Goal: Information Seeking & Learning: Learn about a topic

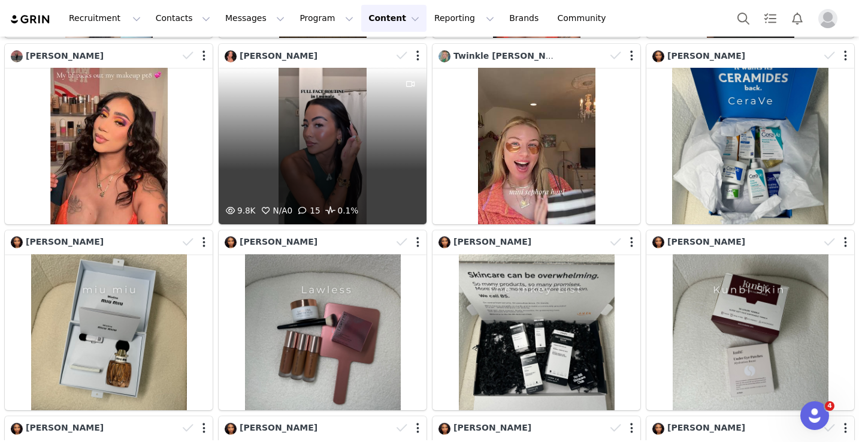
scroll to position [978, 0]
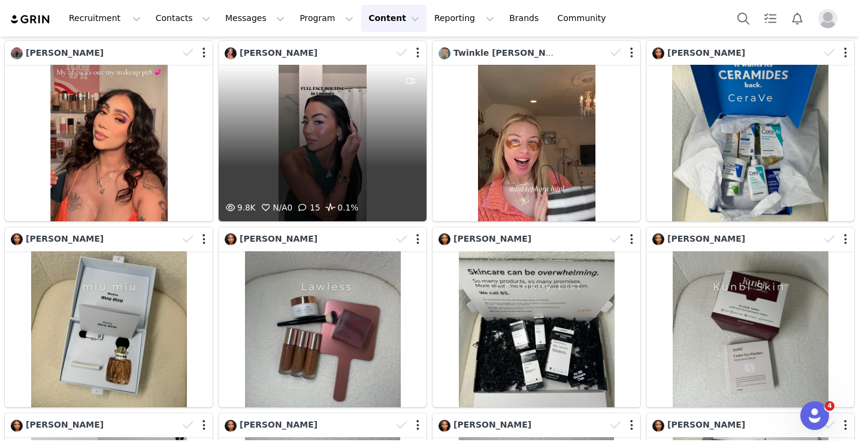
click at [265, 147] on div "9.8K N/A 0 15 0.1%" at bounding box center [323, 143] width 208 height 156
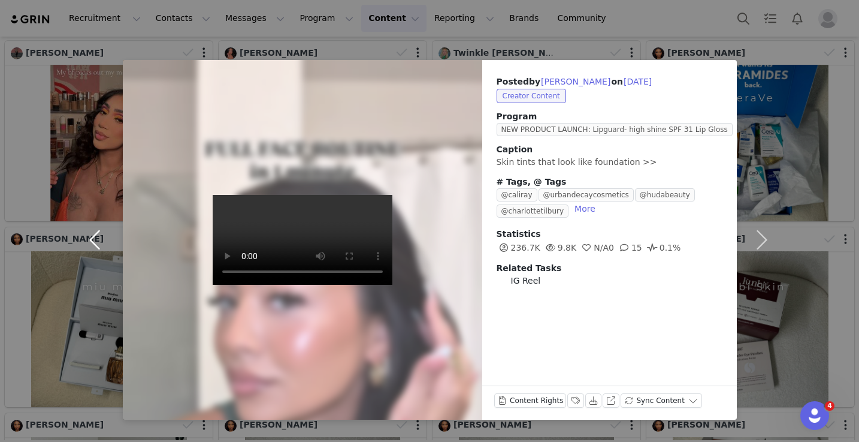
click at [102, 134] on button "button" at bounding box center [98, 240] width 50 height 360
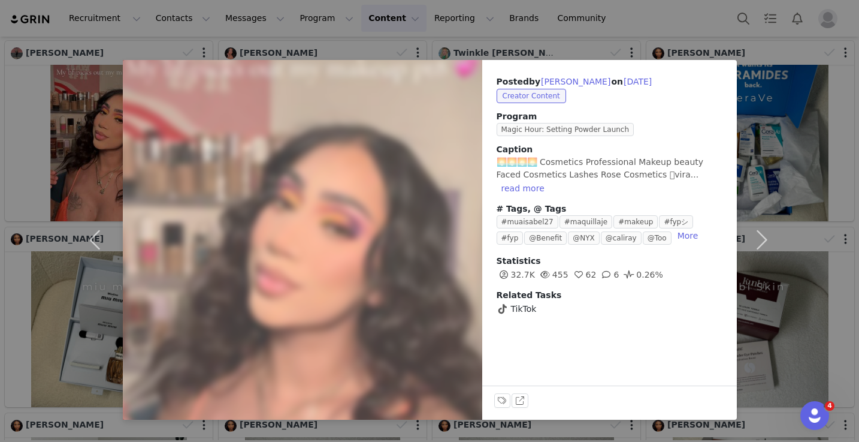
click at [212, 57] on div "Posted by [PERSON_NAME] on [DATE] Creator Content Program Magic Hour: Setting P…" at bounding box center [429, 221] width 859 height 442
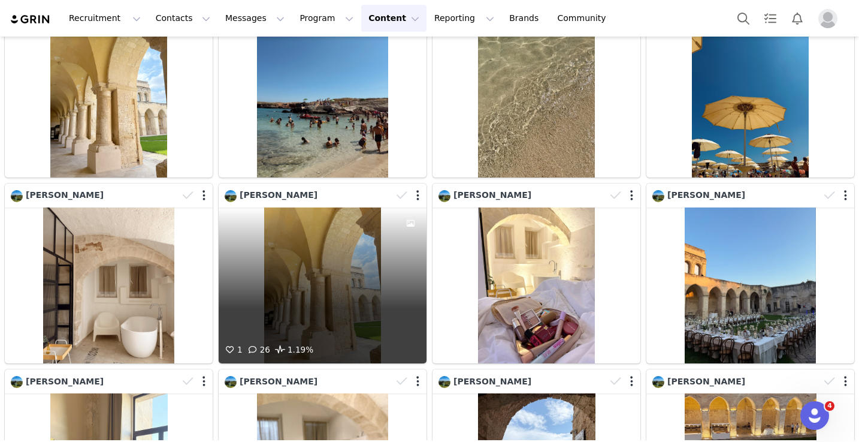
scroll to position [2451, 0]
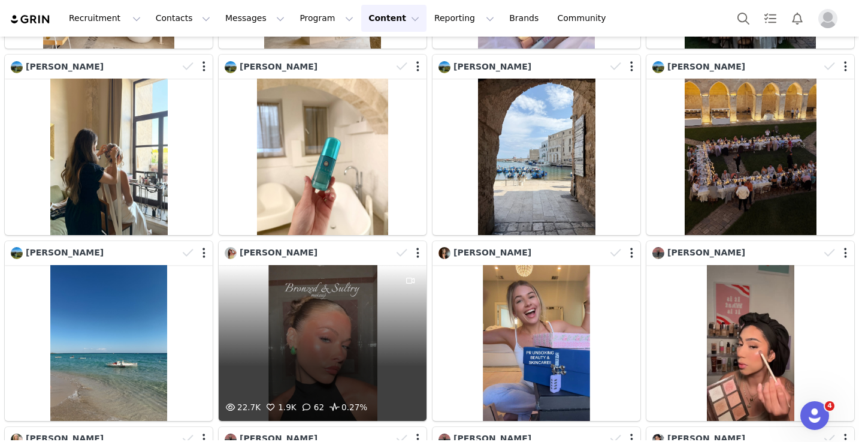
click at [363, 322] on div "22.7K 1.9K 62 0.27%" at bounding box center [323, 343] width 208 height 156
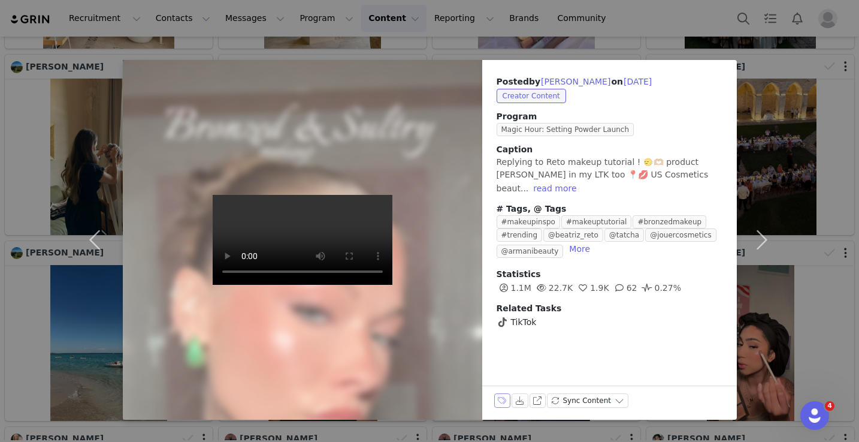
click at [502, 398] on button "Labels & Tags" at bounding box center [502, 400] width 17 height 14
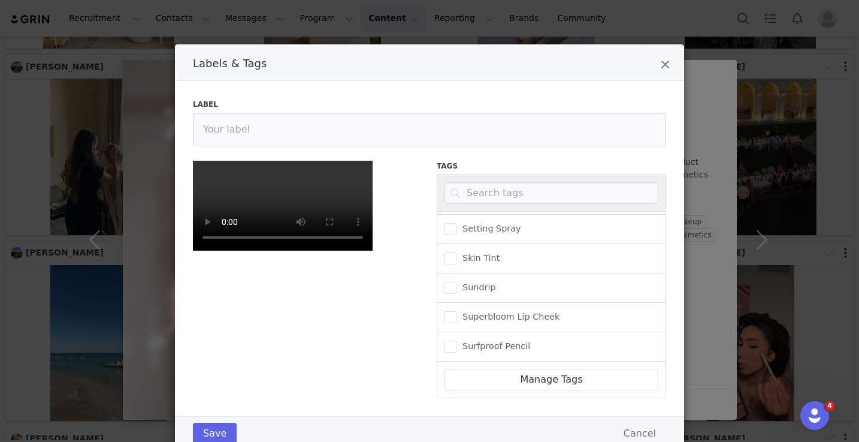
scroll to position [41, 0]
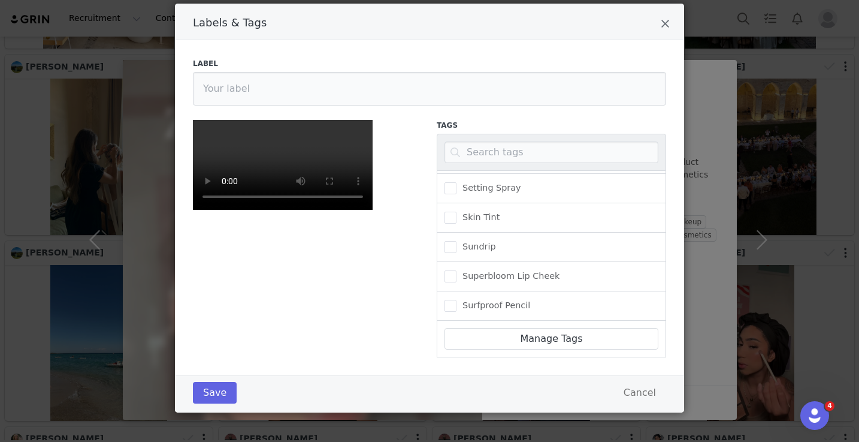
click at [671, 19] on div "Labels & Tags" at bounding box center [429, 22] width 509 height 37
click at [667, 21] on icon "Close" at bounding box center [665, 24] width 9 height 12
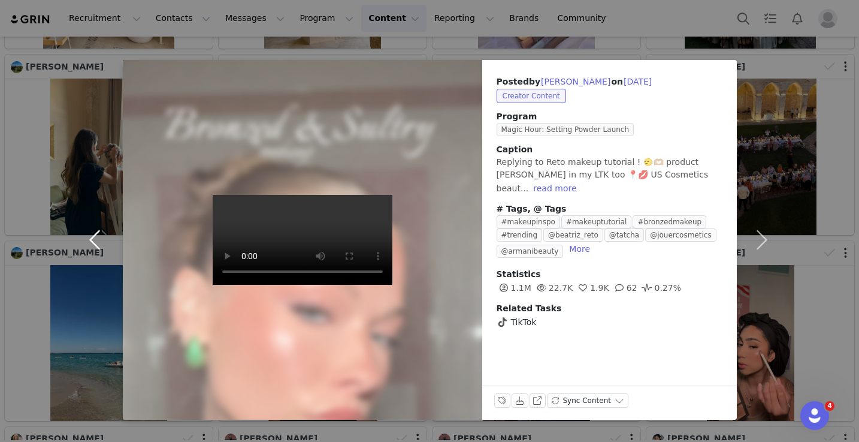
click at [92, 304] on button "button" at bounding box center [98, 240] width 50 height 360
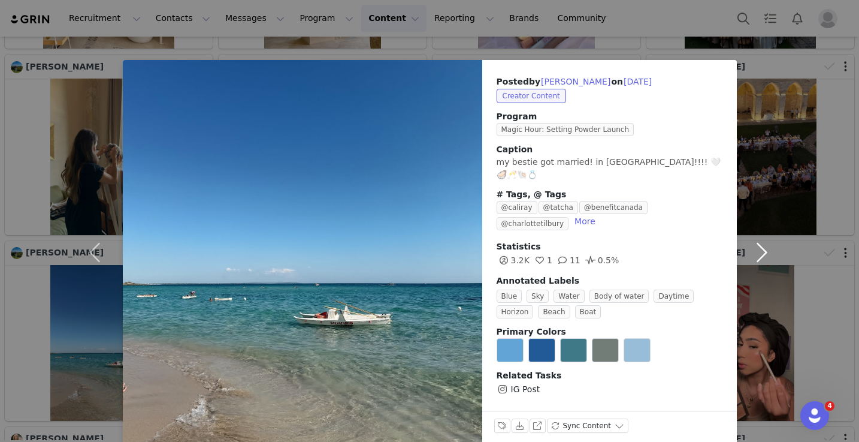
click at [760, 240] on button "button" at bounding box center [762, 252] width 50 height 385
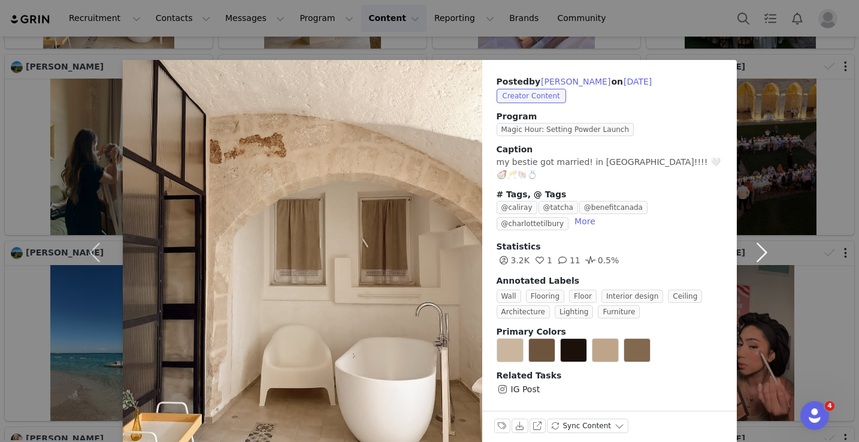
click at [767, 244] on button "button" at bounding box center [762, 252] width 50 height 385
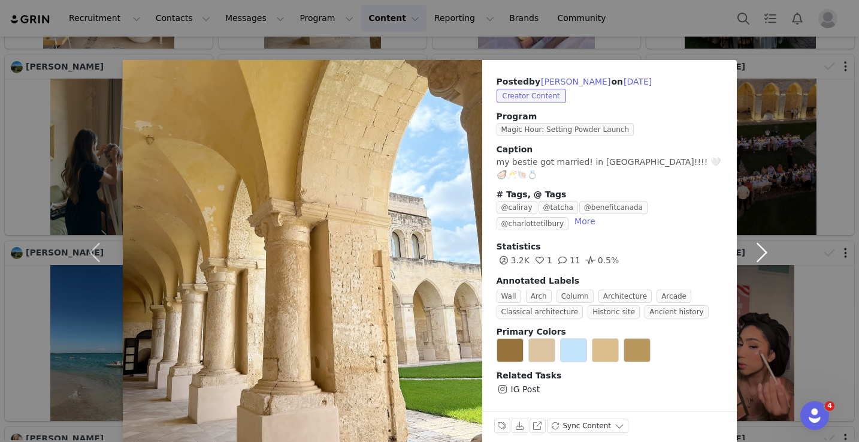
click at [784, 183] on button "button" at bounding box center [762, 252] width 50 height 385
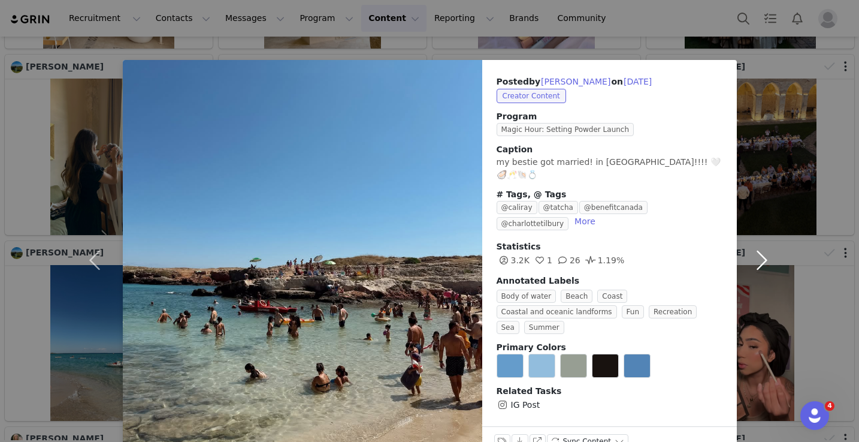
click at [772, 60] on button "button" at bounding box center [762, 260] width 50 height 400
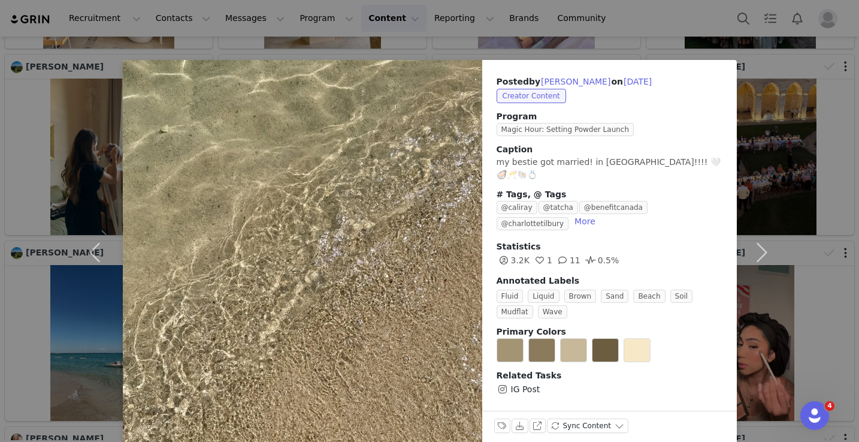
click at [760, 34] on div "Posted by [PERSON_NAME] on [DATE] Creator Content Program Magic Hour: Setting P…" at bounding box center [429, 221] width 859 height 442
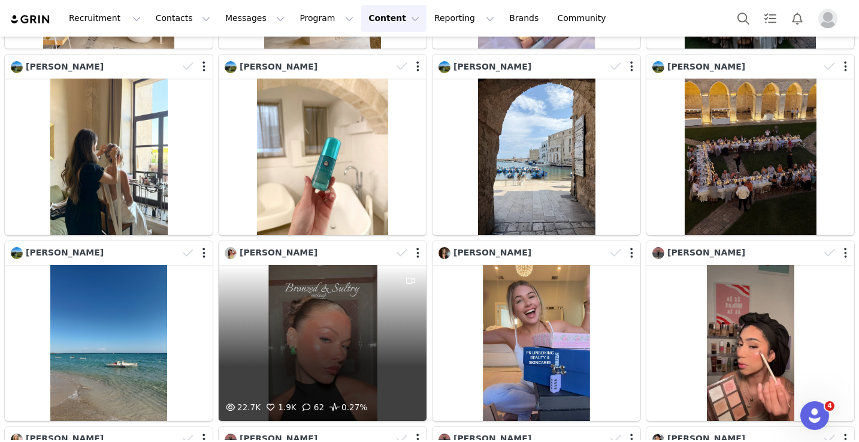
click at [372, 361] on div "22.7K 1.9K 62 0.27%" at bounding box center [323, 343] width 208 height 156
